Goal: Information Seeking & Learning: Learn about a topic

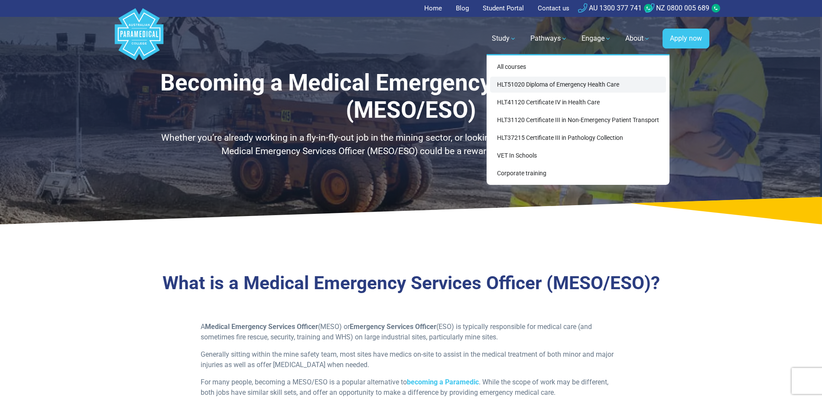
click at [520, 82] on link "HLT51020 Diploma of Emergency Health Care" at bounding box center [578, 85] width 176 height 16
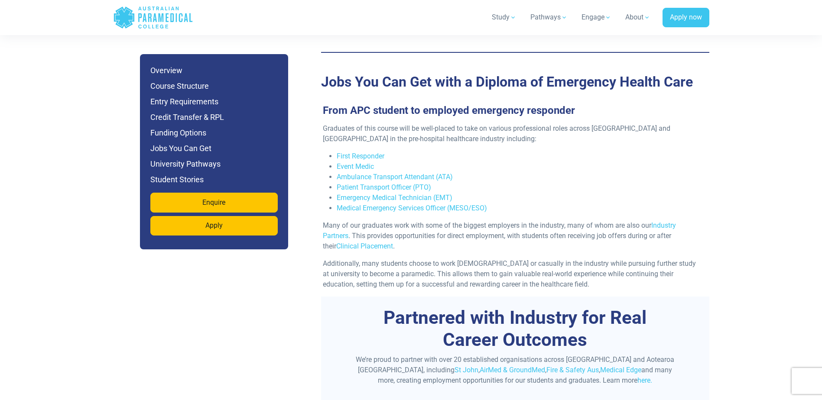
scroll to position [2817, 0]
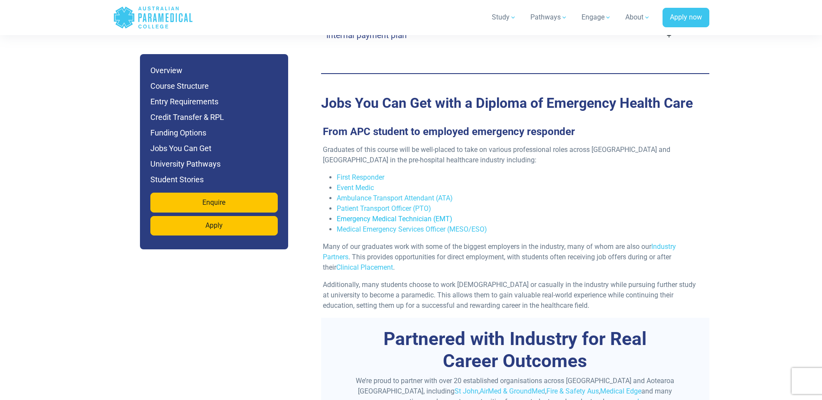
click at [390, 215] on link "Emergency Medical Technician (EMT)" at bounding box center [395, 219] width 116 height 8
click at [409, 225] on link "Medical Emergency Services Officer (MESO/ESO)" at bounding box center [412, 229] width 150 height 8
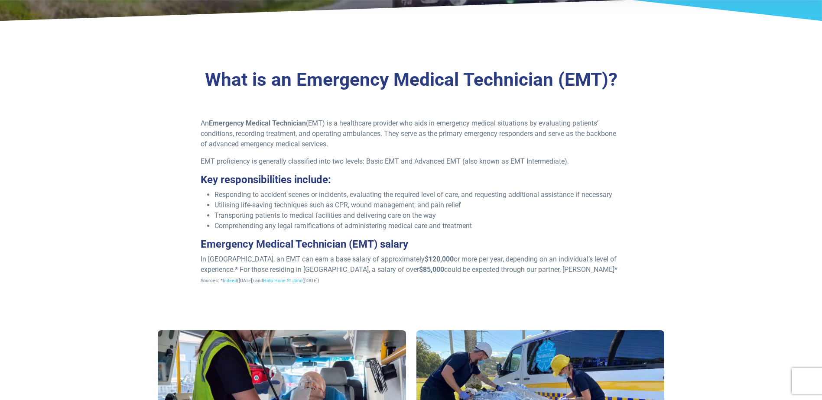
scroll to position [260, 0]
